Goal: Task Accomplishment & Management: Manage account settings

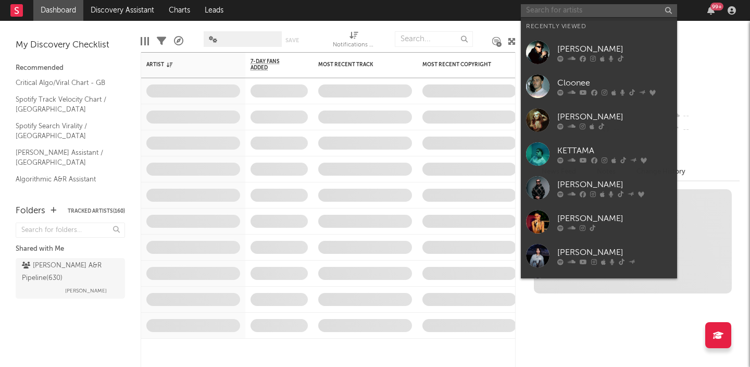
click at [603, 10] on input "text" at bounding box center [599, 10] width 156 height 13
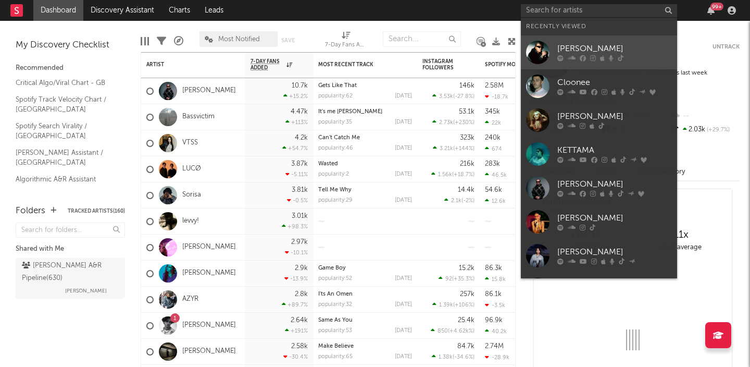
click at [626, 45] on div "[PERSON_NAME]" at bounding box center [614, 49] width 115 height 12
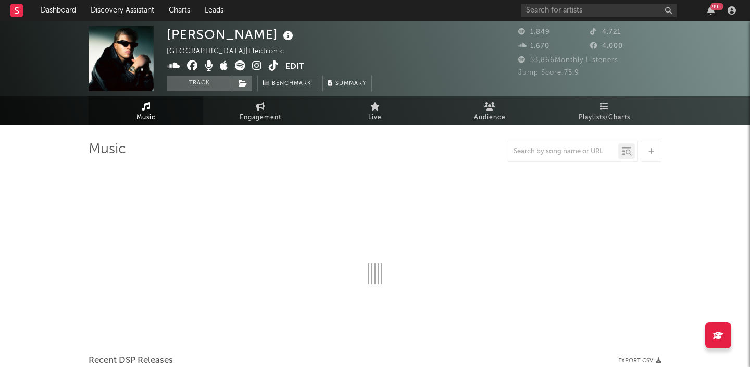
select select "1w"
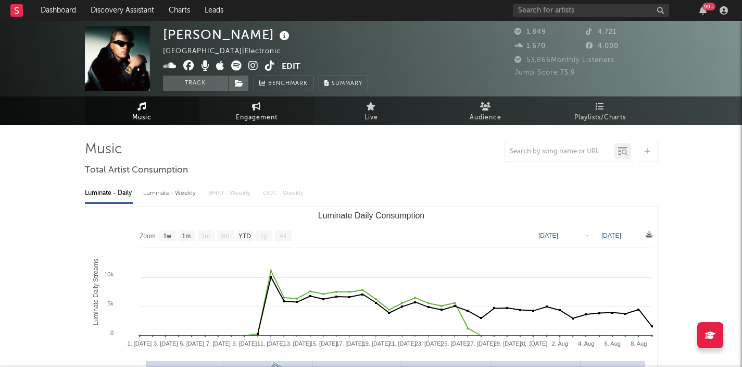
click at [251, 116] on span "Engagement" at bounding box center [257, 117] width 42 height 12
select select "1w"
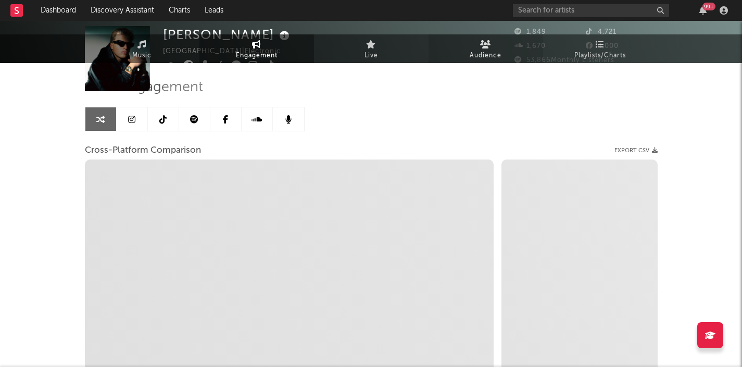
scroll to position [92, 0]
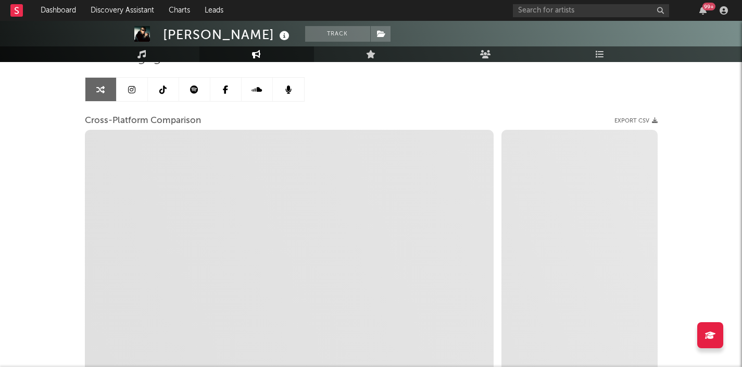
select select "1m"
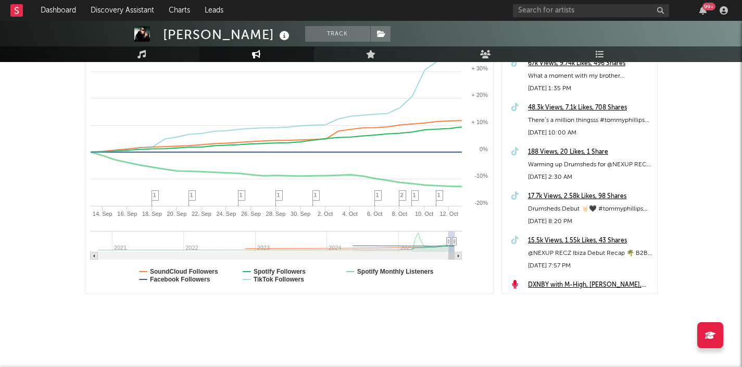
scroll to position [0, 0]
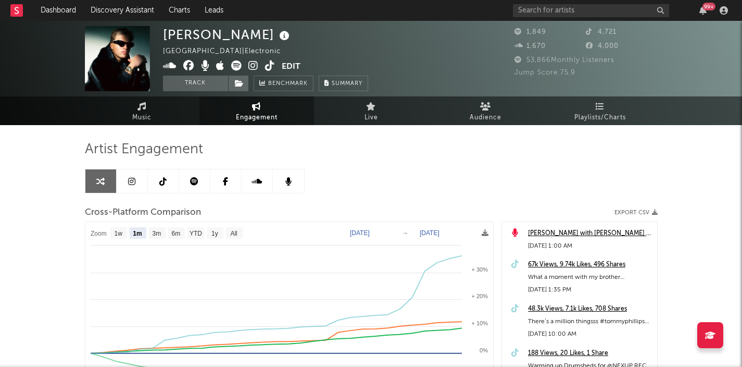
click at [257, 65] on icon at bounding box center [253, 65] width 10 height 10
click at [282, 66] on button "Edit" at bounding box center [291, 66] width 19 height 13
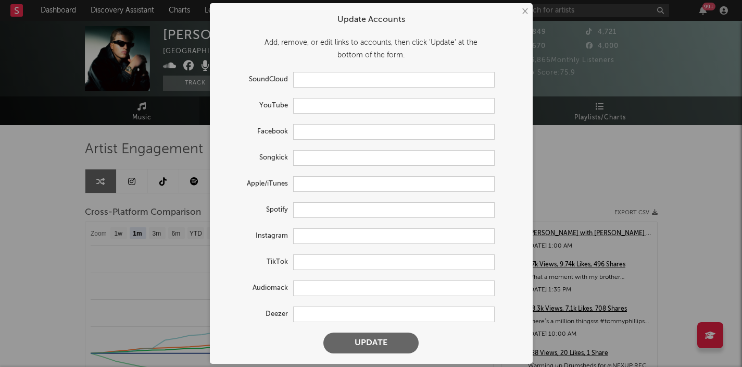
type input "[URL][DOMAIN_NAME]"
type input "[URL][DOMAIN_NAME][PERSON_NAME]"
type input "[URL][DOMAIN_NAME]"
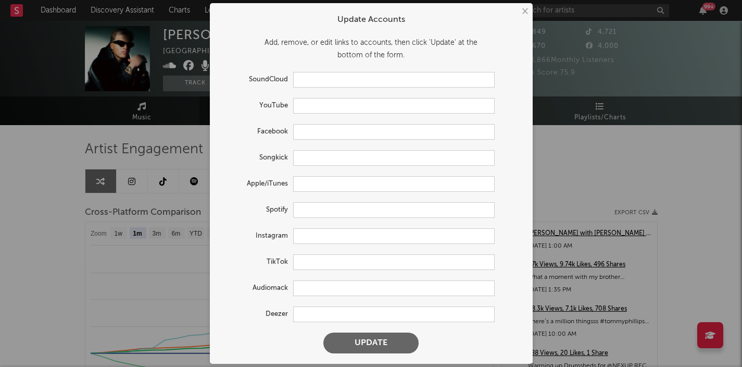
type input "[URL][DOMAIN_NAME]"
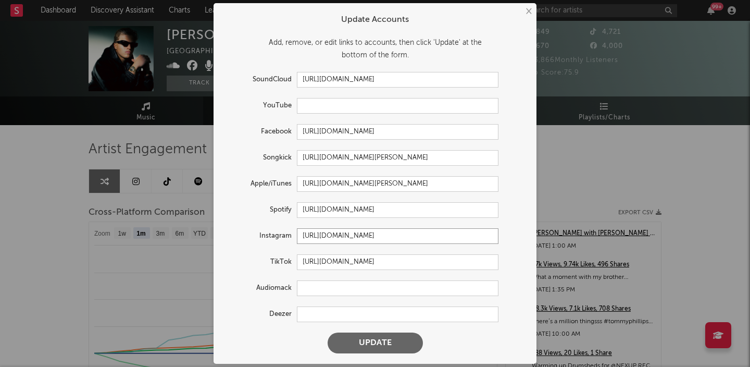
click at [342, 239] on input "[URL][DOMAIN_NAME]" at bounding box center [397, 236] width 201 height 16
paste input "yphillipsdj"
type input "[URL][DOMAIN_NAME]"
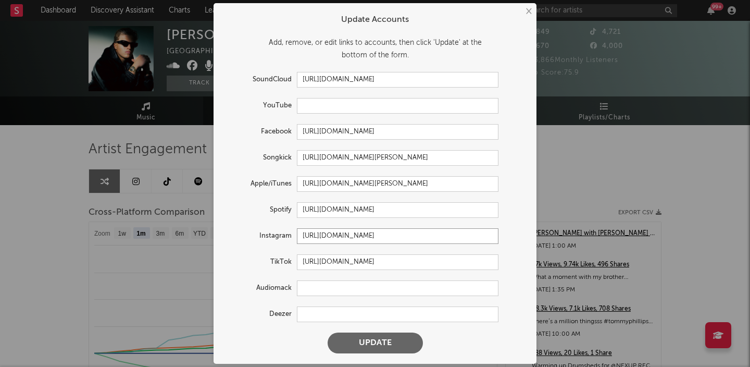
click at [327, 332] on button "Update" at bounding box center [374, 342] width 95 height 21
select select "1w"
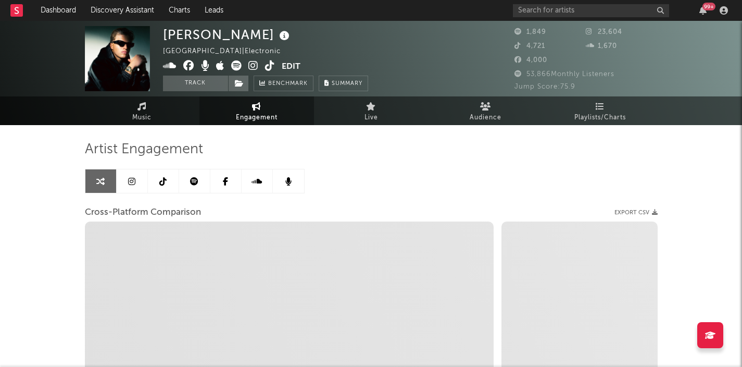
select select "1m"
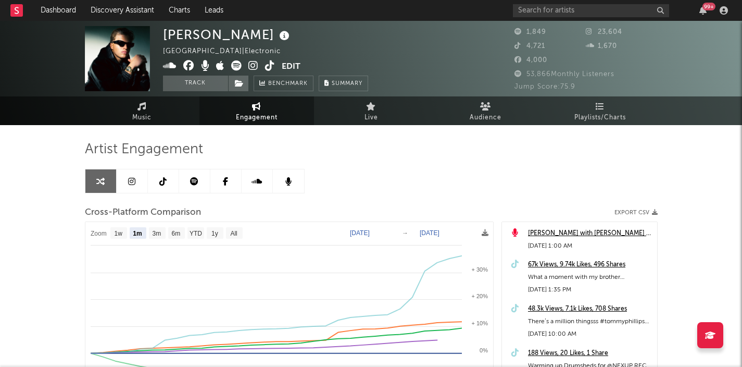
select select "1m"
click at [144, 113] on span "Music" at bounding box center [141, 117] width 19 height 12
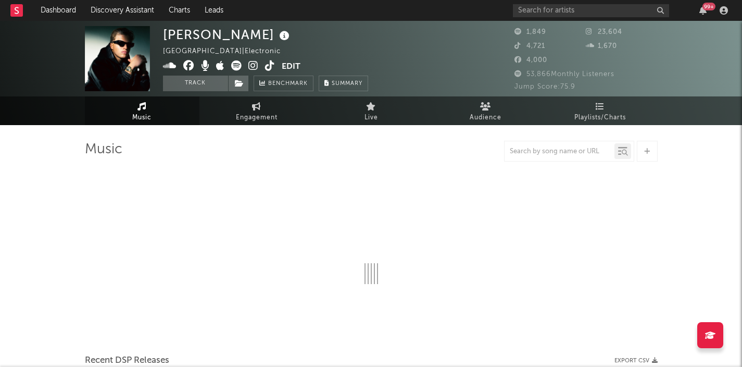
select select "1w"
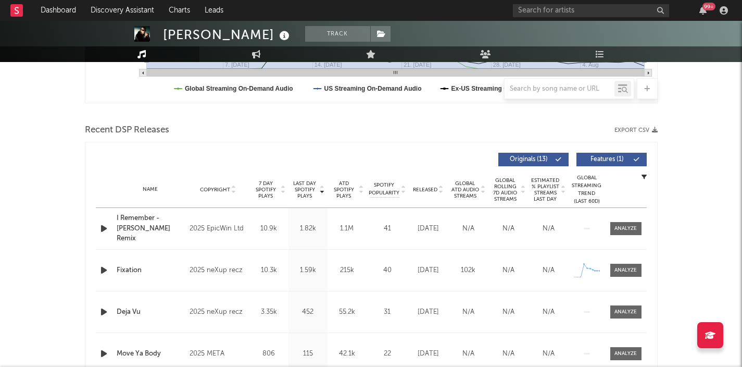
scroll to position [313, 0]
